Goal: Feedback & Contribution: Submit feedback/report problem

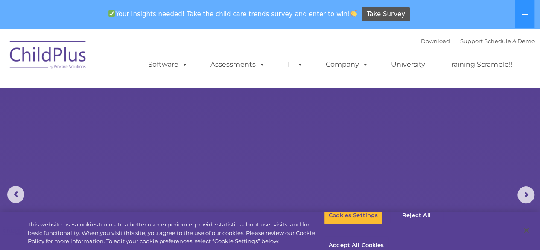
select select "MEDIUM"
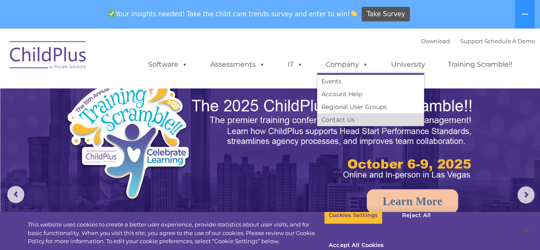
click at [346, 117] on link "Contact Us" at bounding box center [370, 119] width 107 height 13
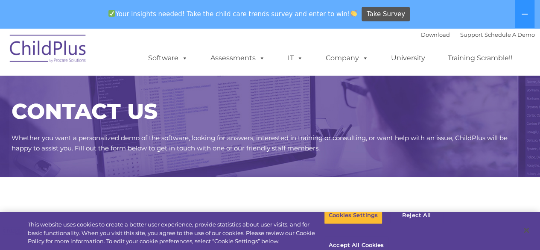
select select "MEDIUM"
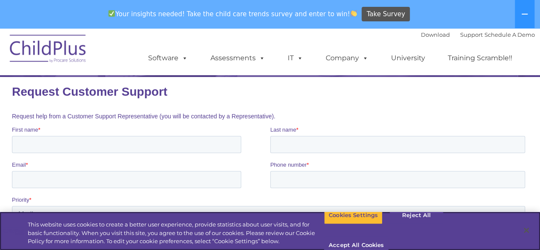
scroll to position [103, 0]
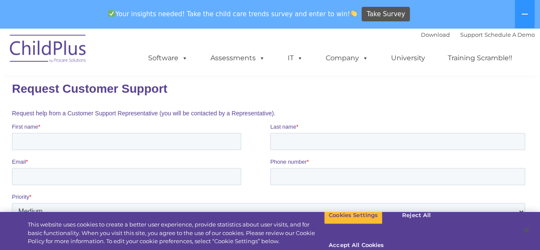
click at [29, 142] on input "First name *" at bounding box center [126, 141] width 229 height 17
type input "[PERSON_NAME]"
click at [294, 143] on input "Last name *" at bounding box center [397, 141] width 255 height 17
type input "[PERSON_NAME]"
drag, startPoint x: 178, startPoint y: 180, endPoint x: 168, endPoint y: 180, distance: 9.8
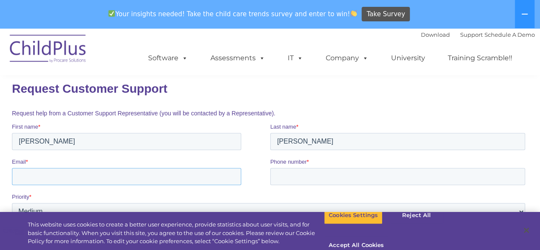
click at [177, 180] on input "Email *" at bounding box center [126, 176] width 229 height 17
type input "[EMAIL_ADDRESS][PERSON_NAME][DOMAIN_NAME]"
click at [305, 173] on input "Phone number *" at bounding box center [397, 176] width 255 height 17
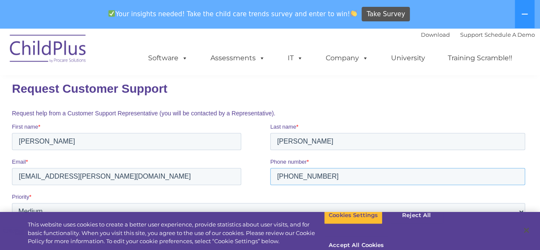
click at [293, 173] on input "[PHONE_NUMBER]" at bounding box center [397, 176] width 255 height 17
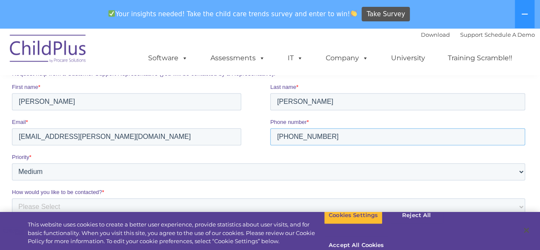
scroll to position [188, 0]
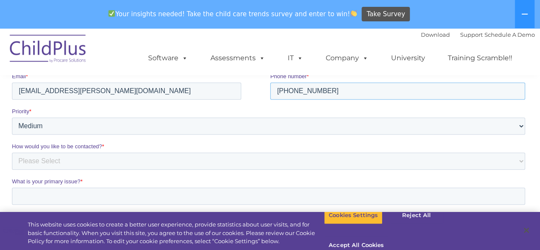
click at [373, 91] on input "[PHONE_NUMBER]" at bounding box center [397, 90] width 255 height 17
type input "[PHONE_NUMBER]"
click at [117, 129] on select "Please Select Low Medium High" at bounding box center [268, 125] width 513 height 17
click at [12, 129] on select "Please Select Low Medium High" at bounding box center [268, 125] width 513 height 17
click at [116, 165] on select "Please Select Phone Email" at bounding box center [268, 160] width 513 height 17
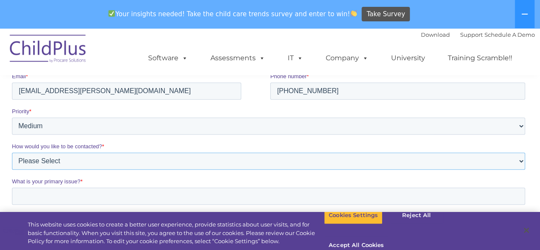
select select "Email"
click at [12, 164] on select "Please Select Phone Email" at bounding box center [268, 160] width 513 height 17
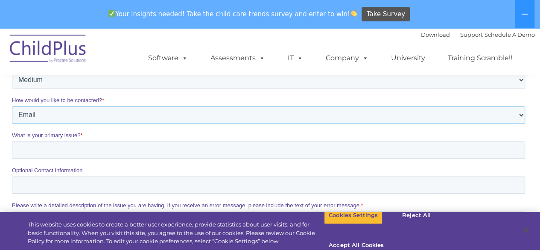
scroll to position [274, 0]
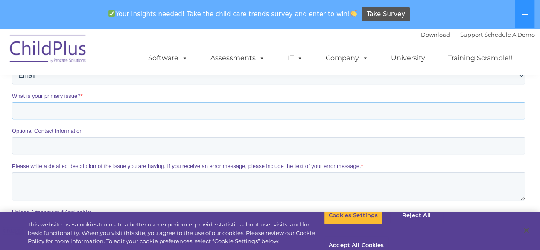
click at [111, 114] on input "What is your primary issue? *" at bounding box center [268, 110] width 513 height 17
click at [106, 145] on div "Optional Contact Information" at bounding box center [270, 140] width 516 height 27
click at [103, 114] on input "What is your primary issue? *" at bounding box center [268, 110] width 513 height 17
type input "Google"
click at [100, 145] on input "Optional Contact Information" at bounding box center [268, 145] width 513 height 17
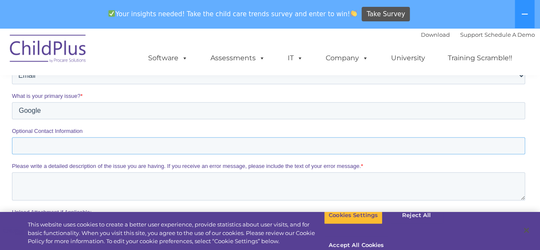
type input "F"
click at [82, 143] on input "F" at bounding box center [268, 145] width 513 height 17
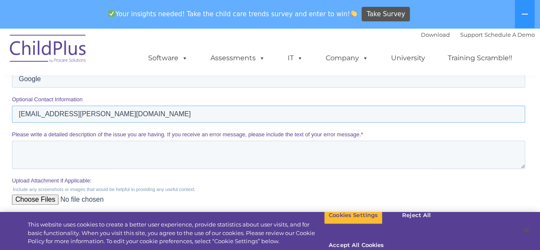
scroll to position [359, 0]
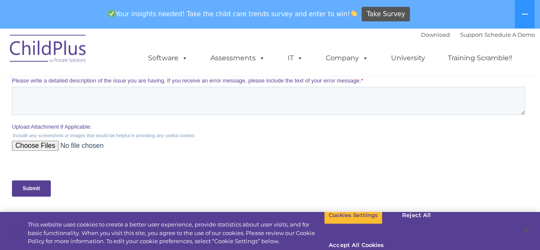
type input "[EMAIL_ADDRESS][PERSON_NAME][DOMAIN_NAME]"
click at [105, 92] on textarea "Please write a detailed description of the issue you are having. If you receive…" at bounding box center [268, 101] width 513 height 28
paste textarea "Hello, My name is [PERSON_NAME], and I represent Invest-1986, a fund management…"
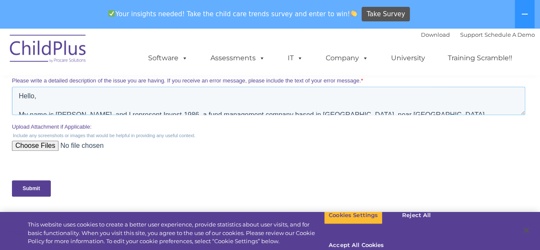
scroll to position [117, 0]
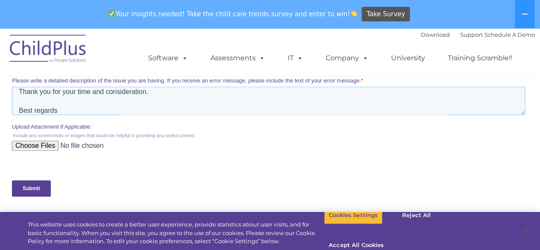
type textarea "Hello, My name is [PERSON_NAME], and I represent Invest-1986, a fund management…"
click at [40, 185] on input "Submit" at bounding box center [31, 188] width 39 height 16
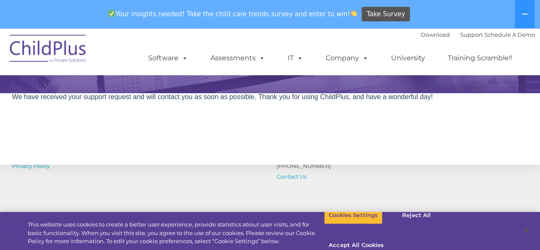
scroll to position [87, 0]
